Goal: Use online tool/utility: Utilize a website feature to perform a specific function

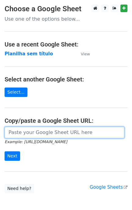
click at [17, 131] on input "url" at bounding box center [65, 133] width 120 height 12
paste input "[URL][DOMAIN_NAME]"
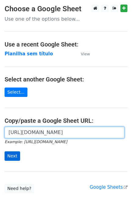
type input "[URL][DOMAIN_NAME]"
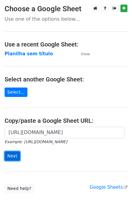
scroll to position [0, 0]
click at [16, 158] on input "Next" at bounding box center [13, 156] width 16 height 9
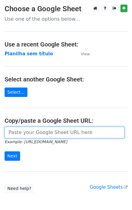
click at [35, 133] on input "url" at bounding box center [65, 133] width 120 height 12
paste input "[URL][DOMAIN_NAME]"
drag, startPoint x: 103, startPoint y: 133, endPoint x: -125, endPoint y: 135, distance: 228.8
click at [0, 135] on html "Choose a Google Sheet Use one of the options below... Use a recent Google Sheet…" at bounding box center [66, 121] width 132 height 242
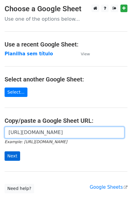
type input "[URL][DOMAIN_NAME]"
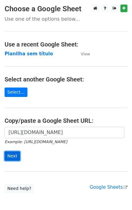
click at [11, 154] on input "Next" at bounding box center [13, 156] width 16 height 9
